Goal: Navigation & Orientation: Understand site structure

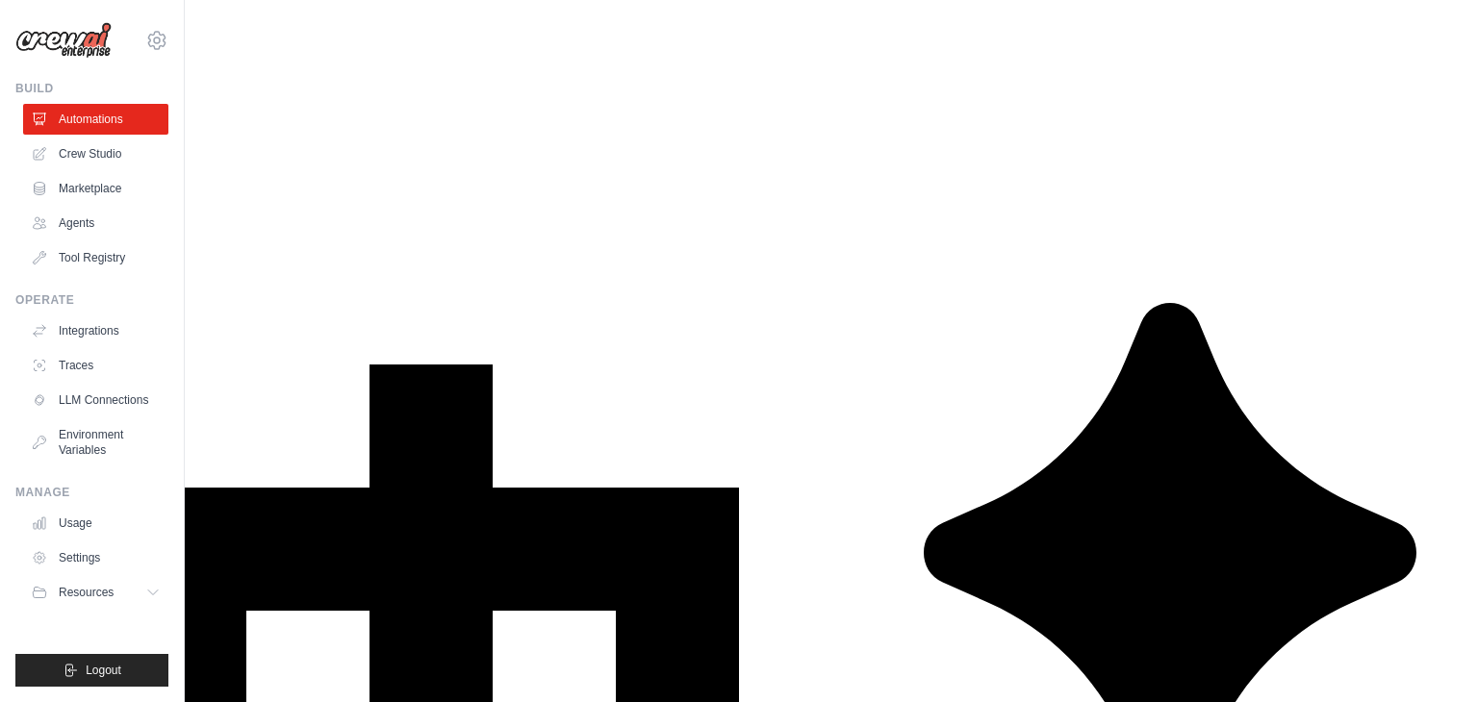
click at [88, 155] on link "Crew Studio" at bounding box center [97, 154] width 145 height 31
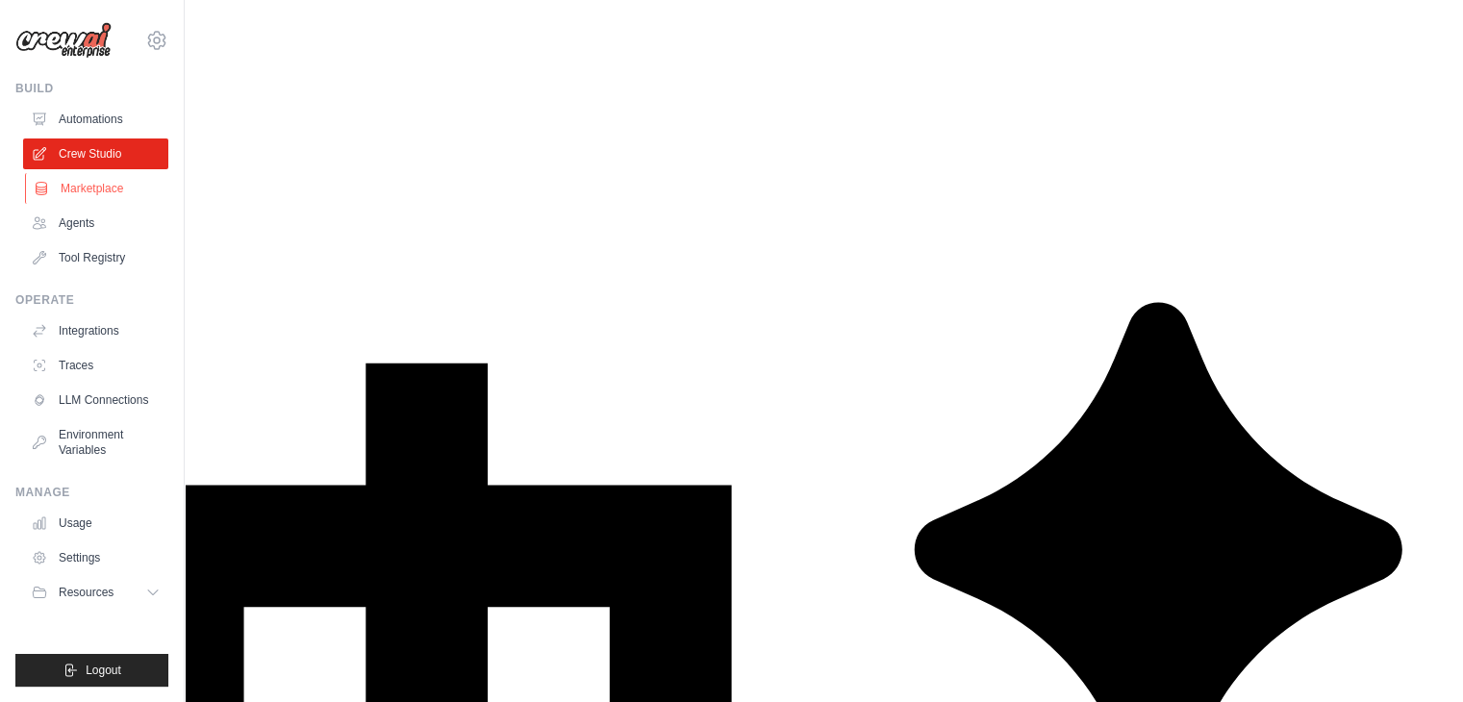
click at [89, 191] on link "Marketplace" at bounding box center [97, 188] width 145 height 31
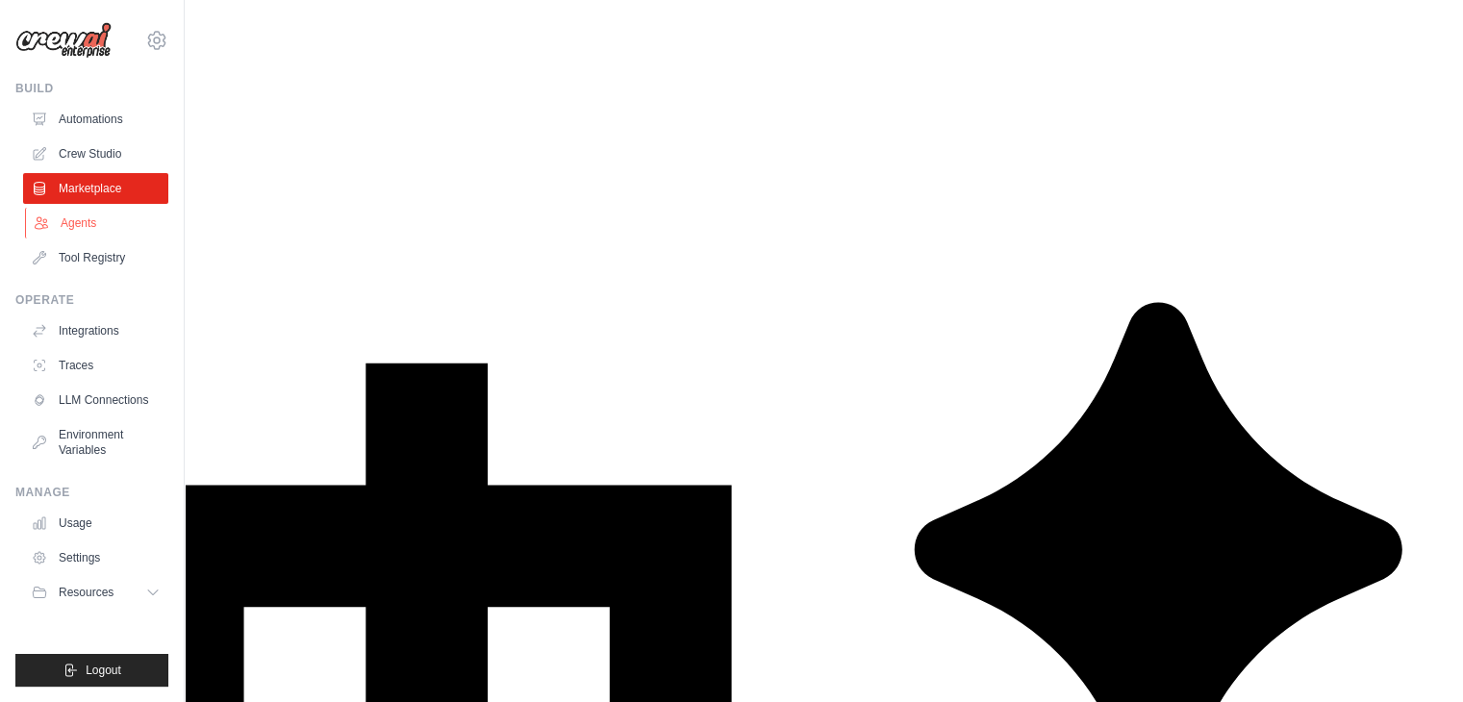
click at [89, 216] on link "Agents" at bounding box center [97, 223] width 145 height 31
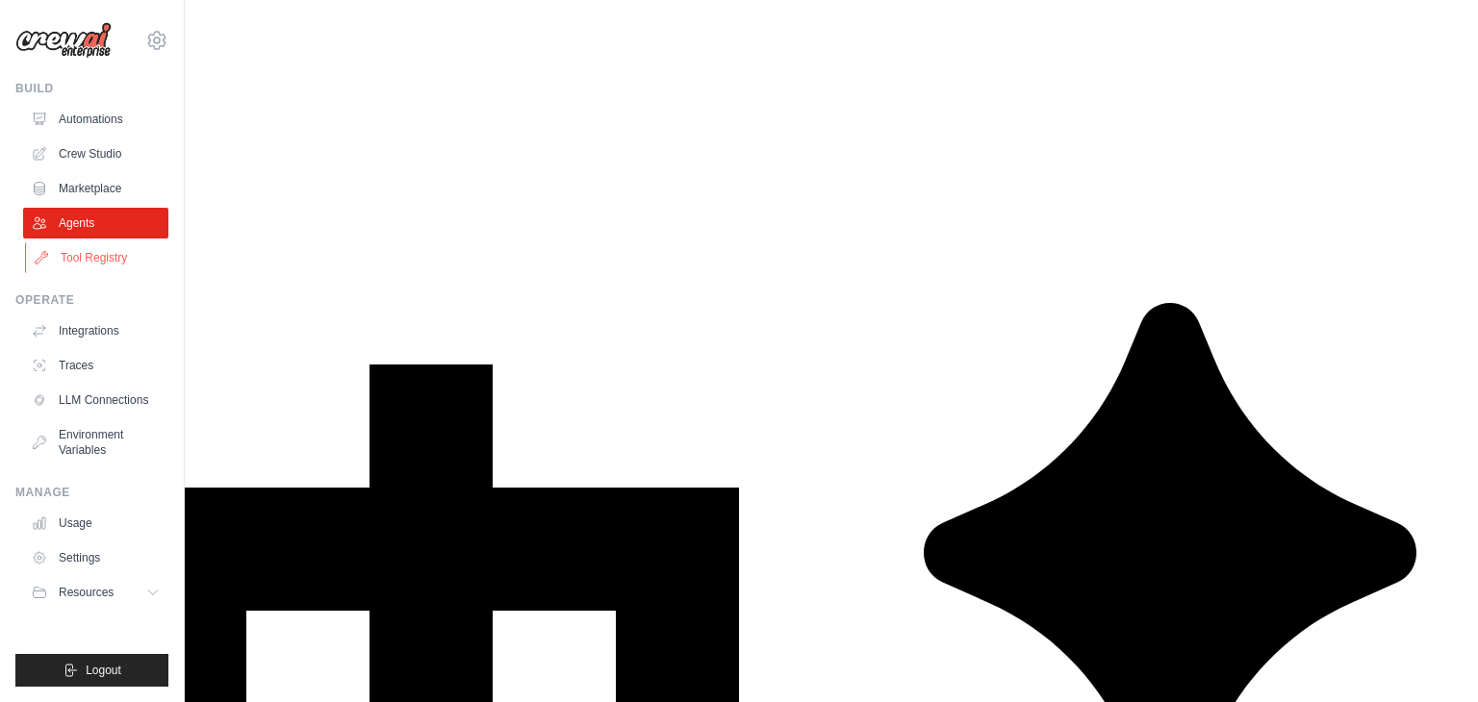
click at [91, 262] on link "Tool Registry" at bounding box center [97, 257] width 145 height 31
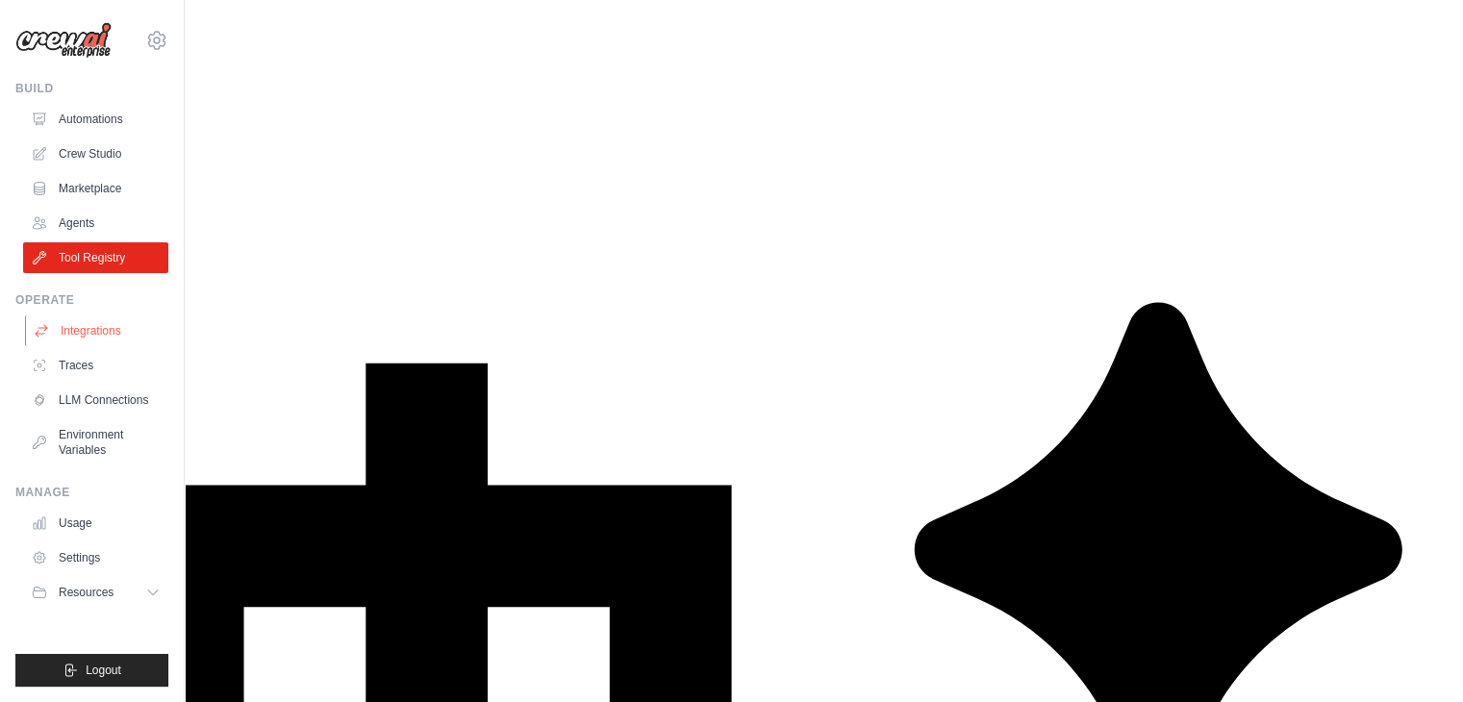
click at [73, 340] on link "Integrations" at bounding box center [97, 331] width 145 height 31
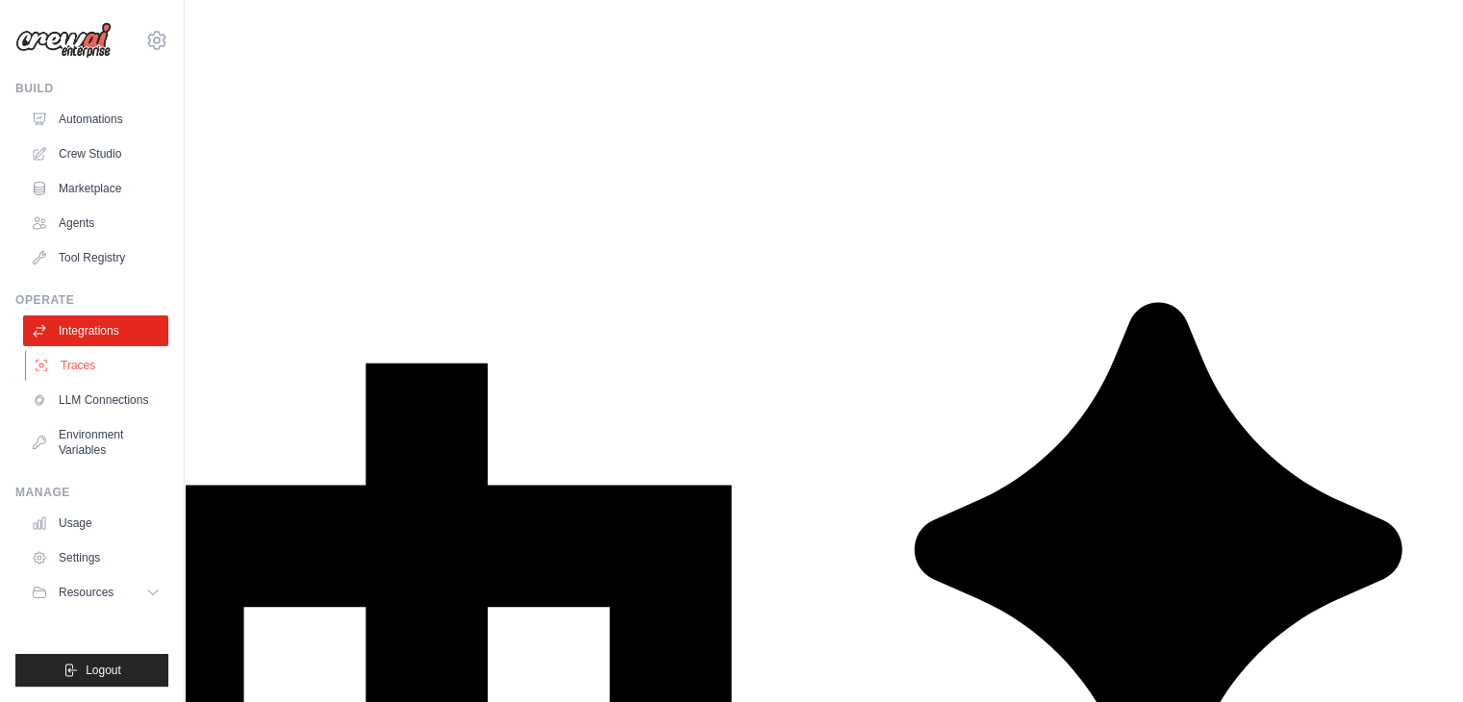
click at [73, 371] on link "Traces" at bounding box center [97, 365] width 145 height 31
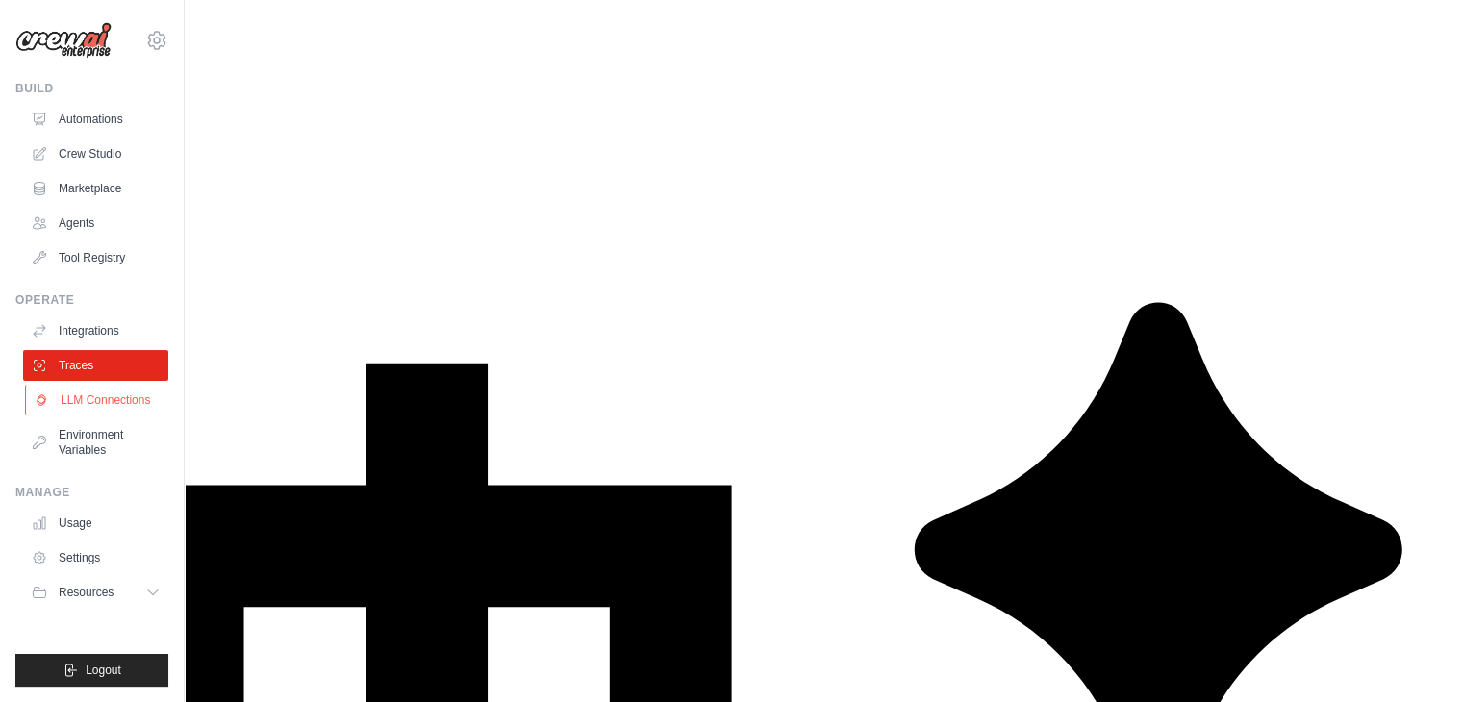
click at [77, 402] on link "LLM Connections" at bounding box center [97, 400] width 145 height 31
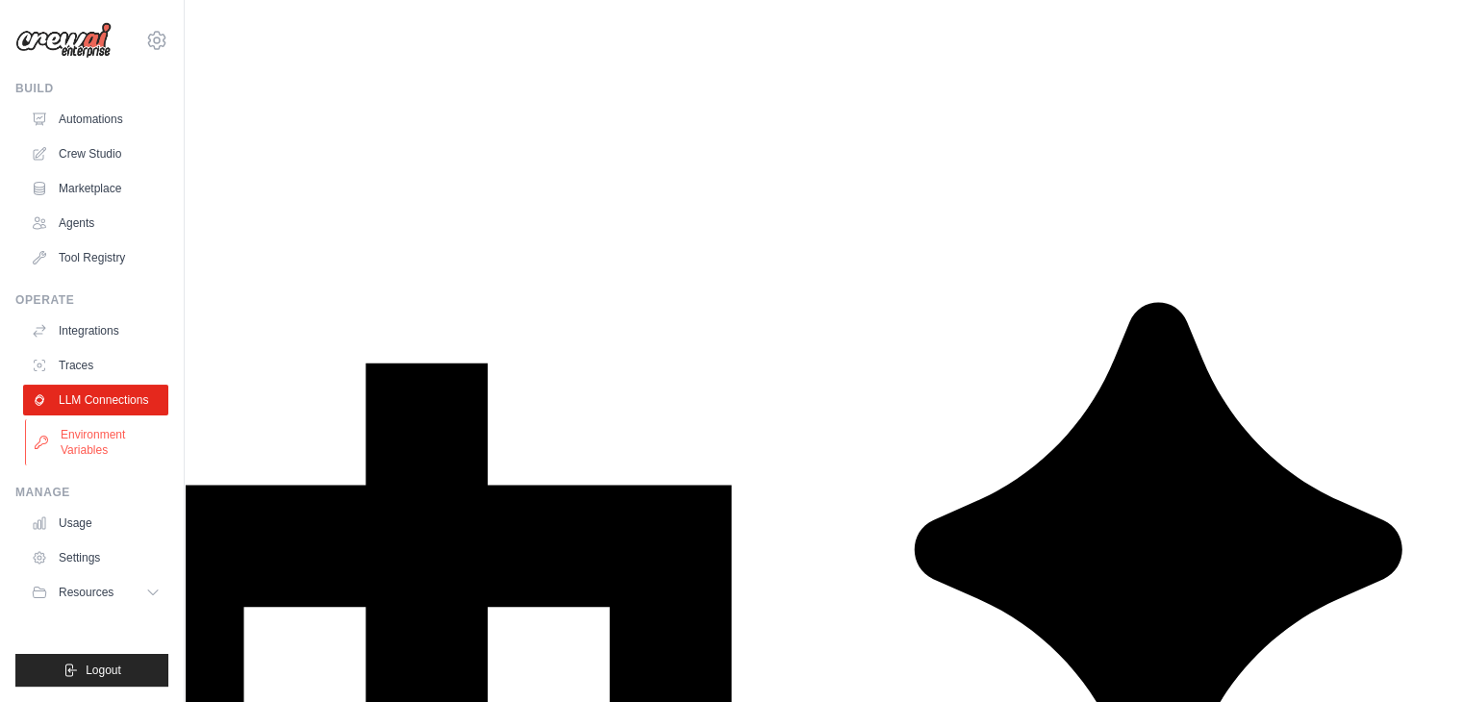
click at [78, 434] on link "Environment Variables" at bounding box center [97, 442] width 145 height 46
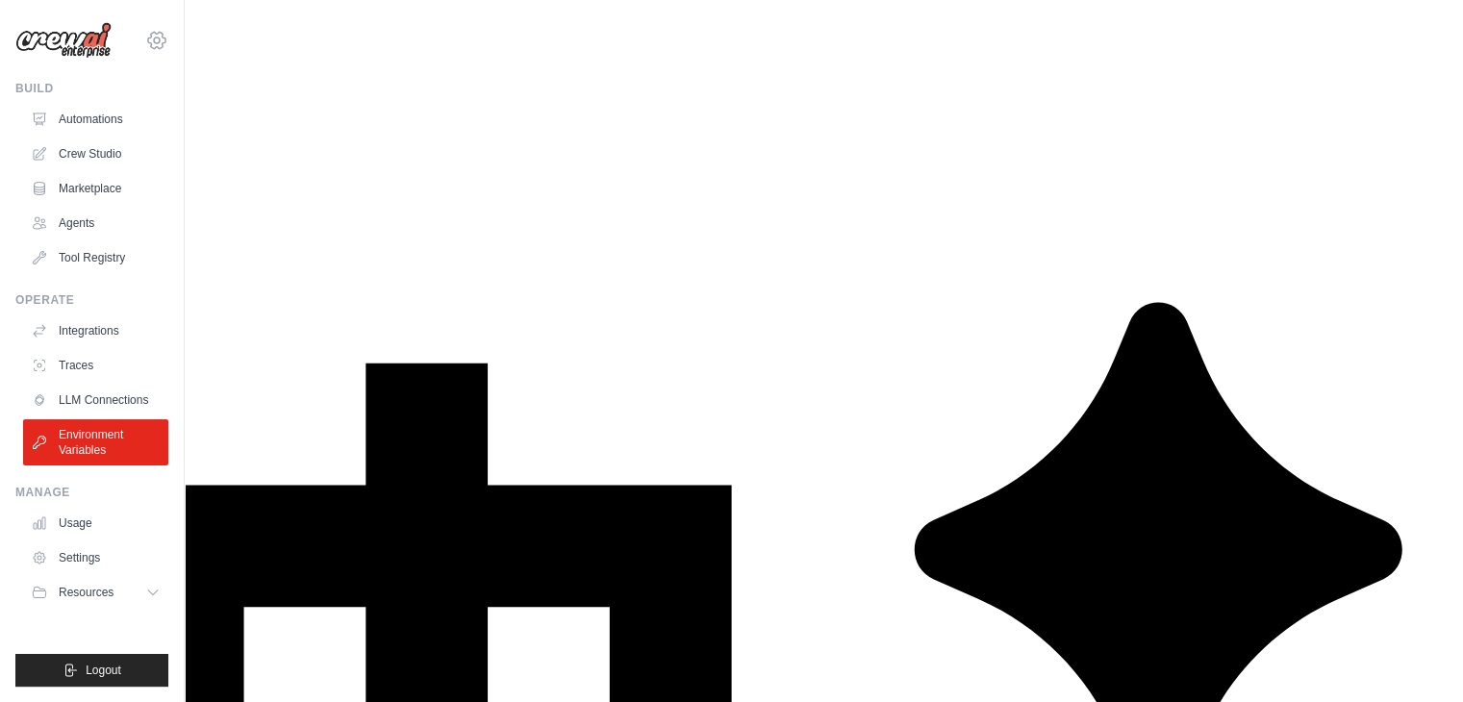
click at [158, 48] on icon at bounding box center [156, 40] width 23 height 23
click at [81, 228] on link "Agents" at bounding box center [97, 223] width 145 height 31
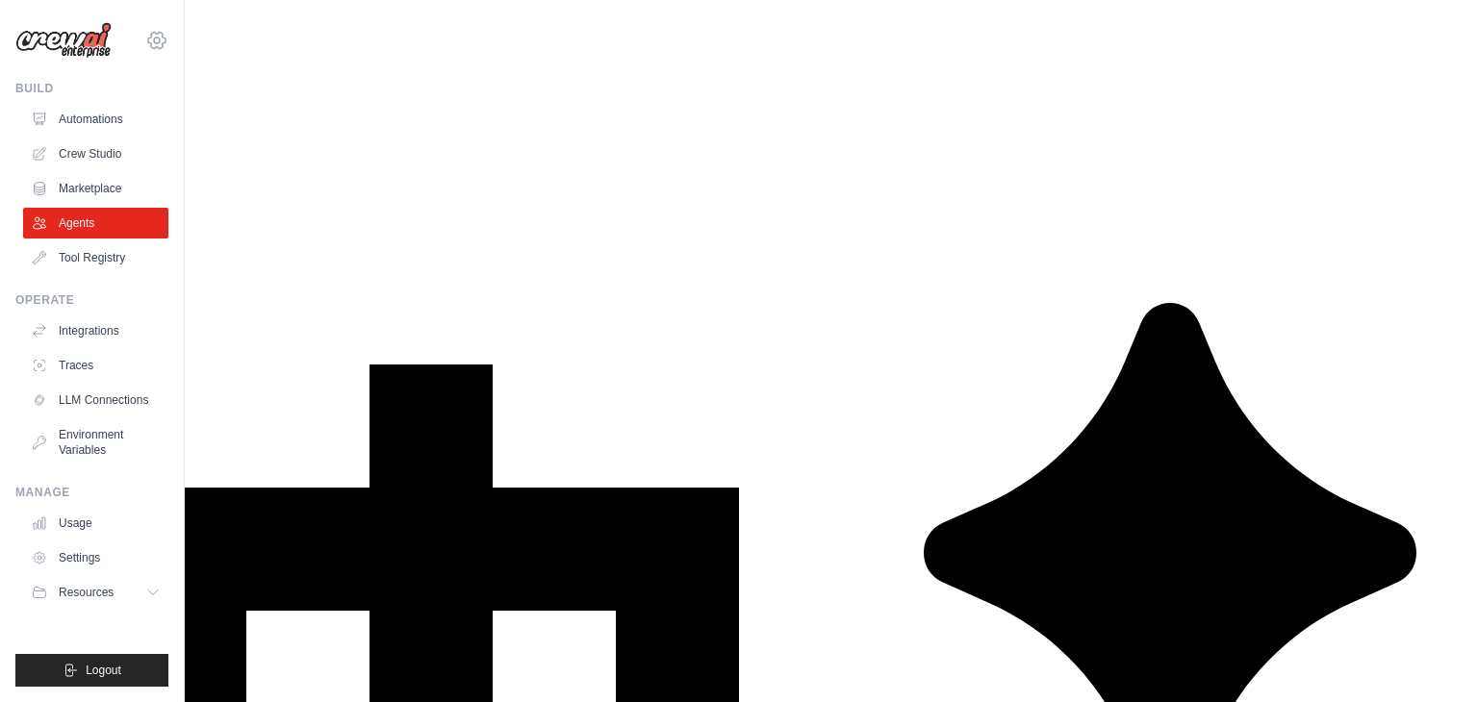
click at [156, 39] on icon at bounding box center [156, 40] width 23 height 23
click at [142, 84] on div "[EMAIL_ADDRESS][DOMAIN_NAME]" at bounding box center [157, 82] width 139 height 19
click at [128, 128] on link "Settings" at bounding box center [156, 130] width 169 height 35
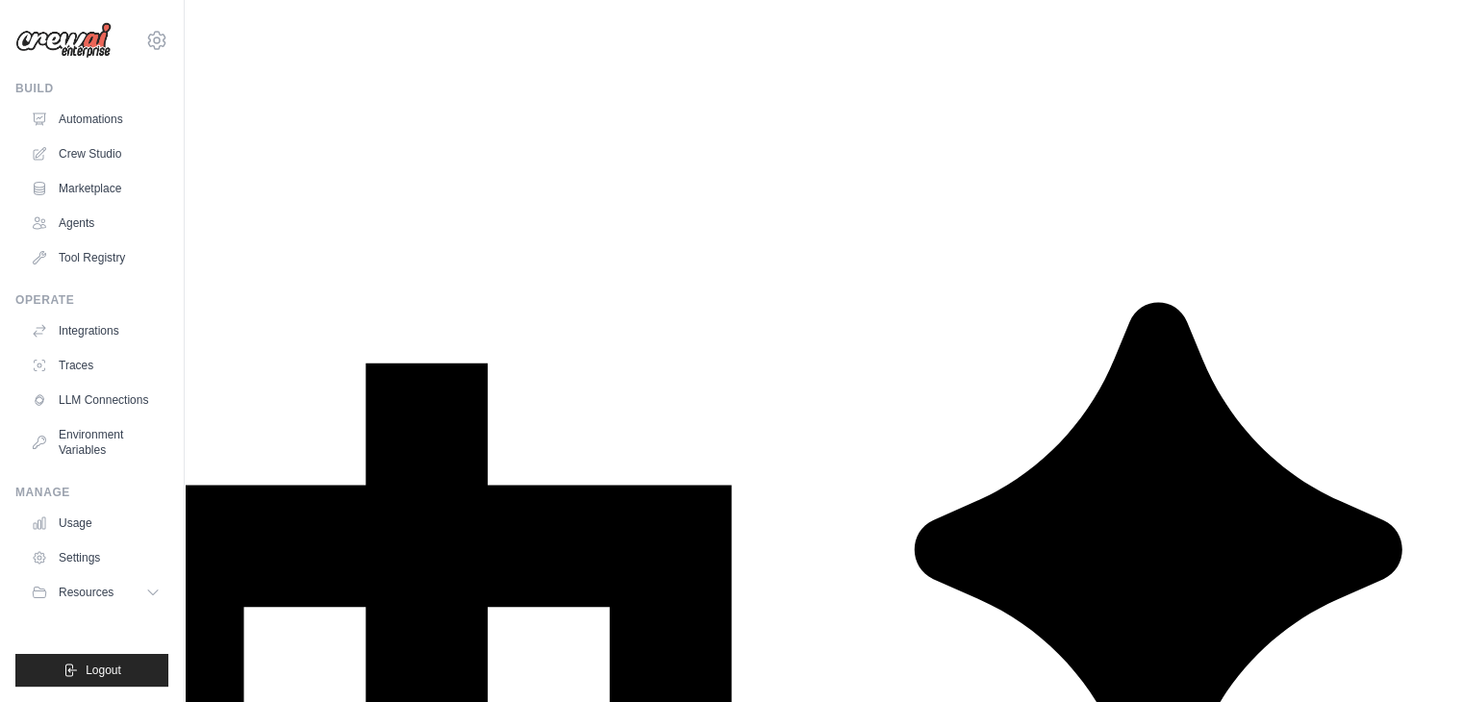
click at [71, 40] on img at bounding box center [63, 40] width 96 height 37
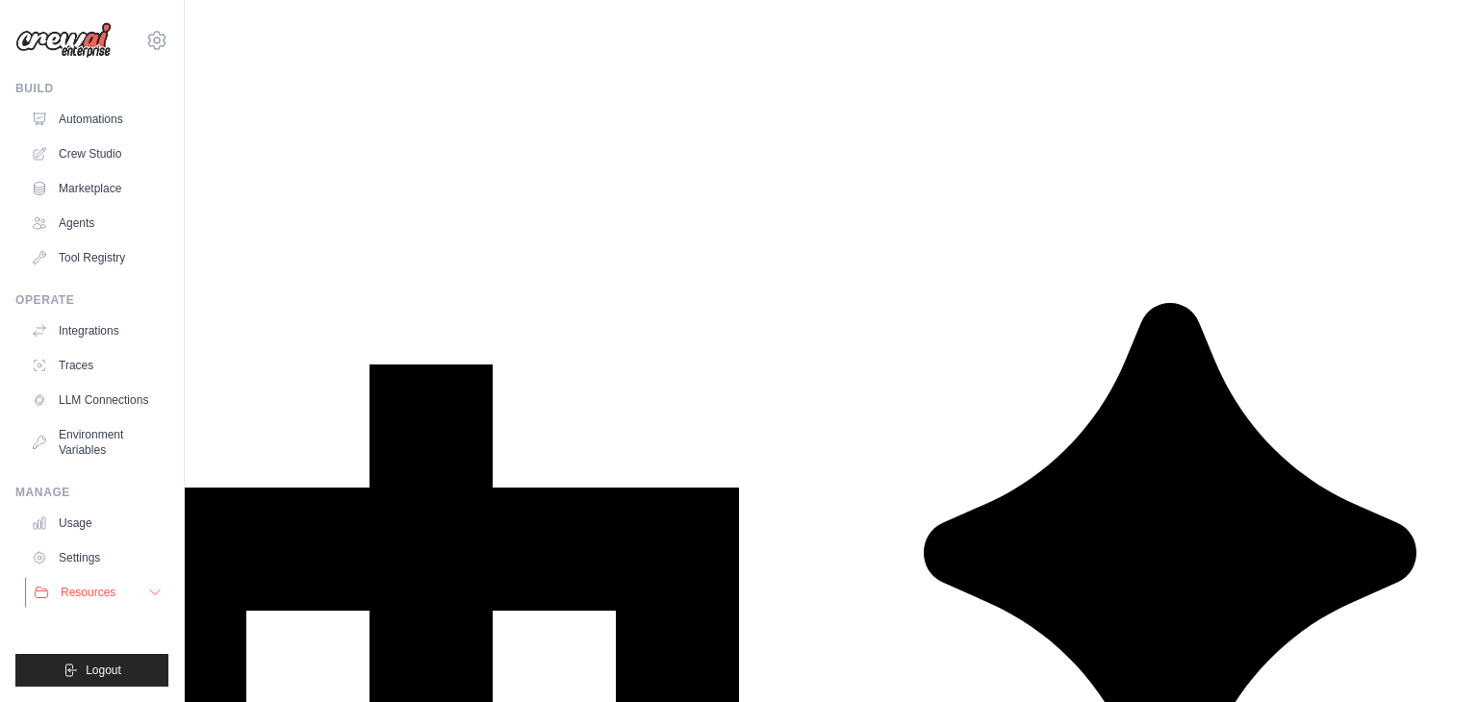
click at [151, 588] on icon at bounding box center [154, 592] width 15 height 15
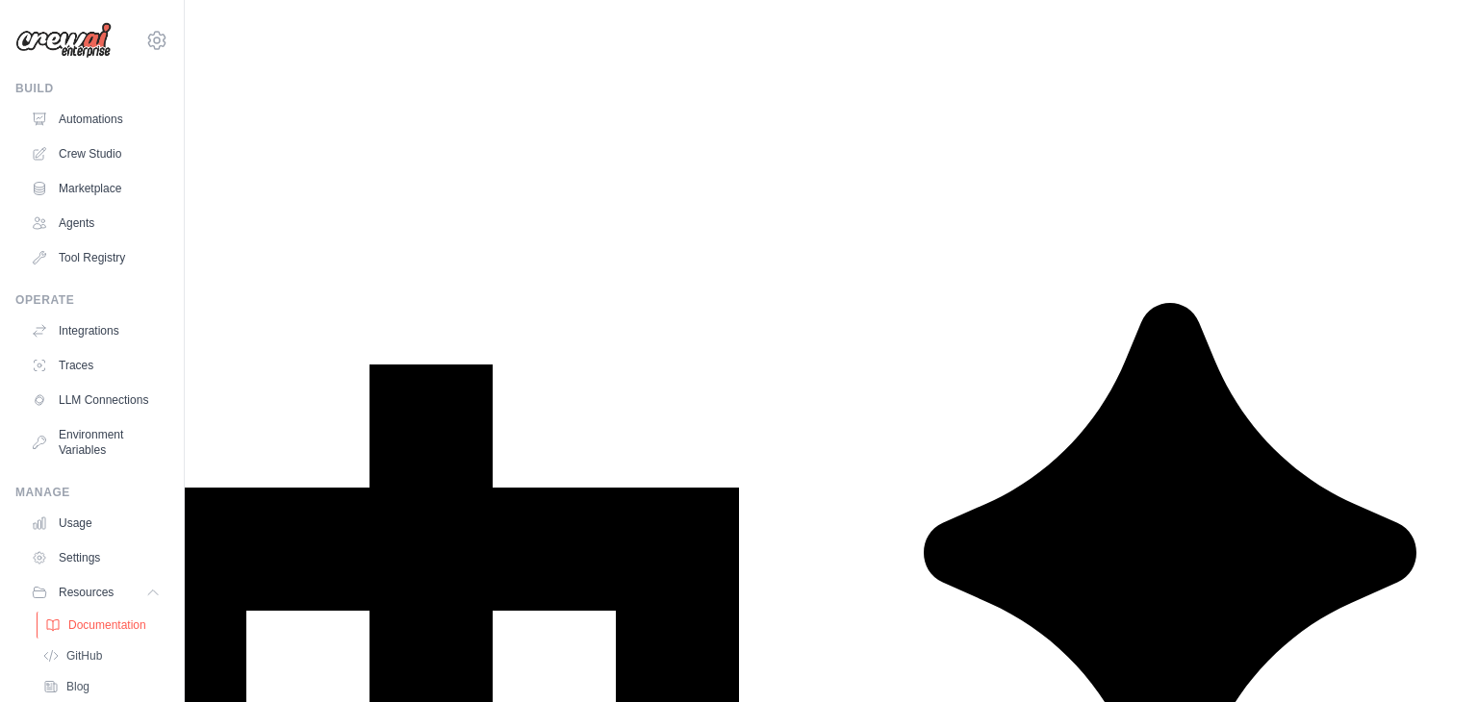
click at [122, 633] on span "Documentation" at bounding box center [107, 625] width 78 height 15
